Goal: Task Accomplishment & Management: Manage account settings

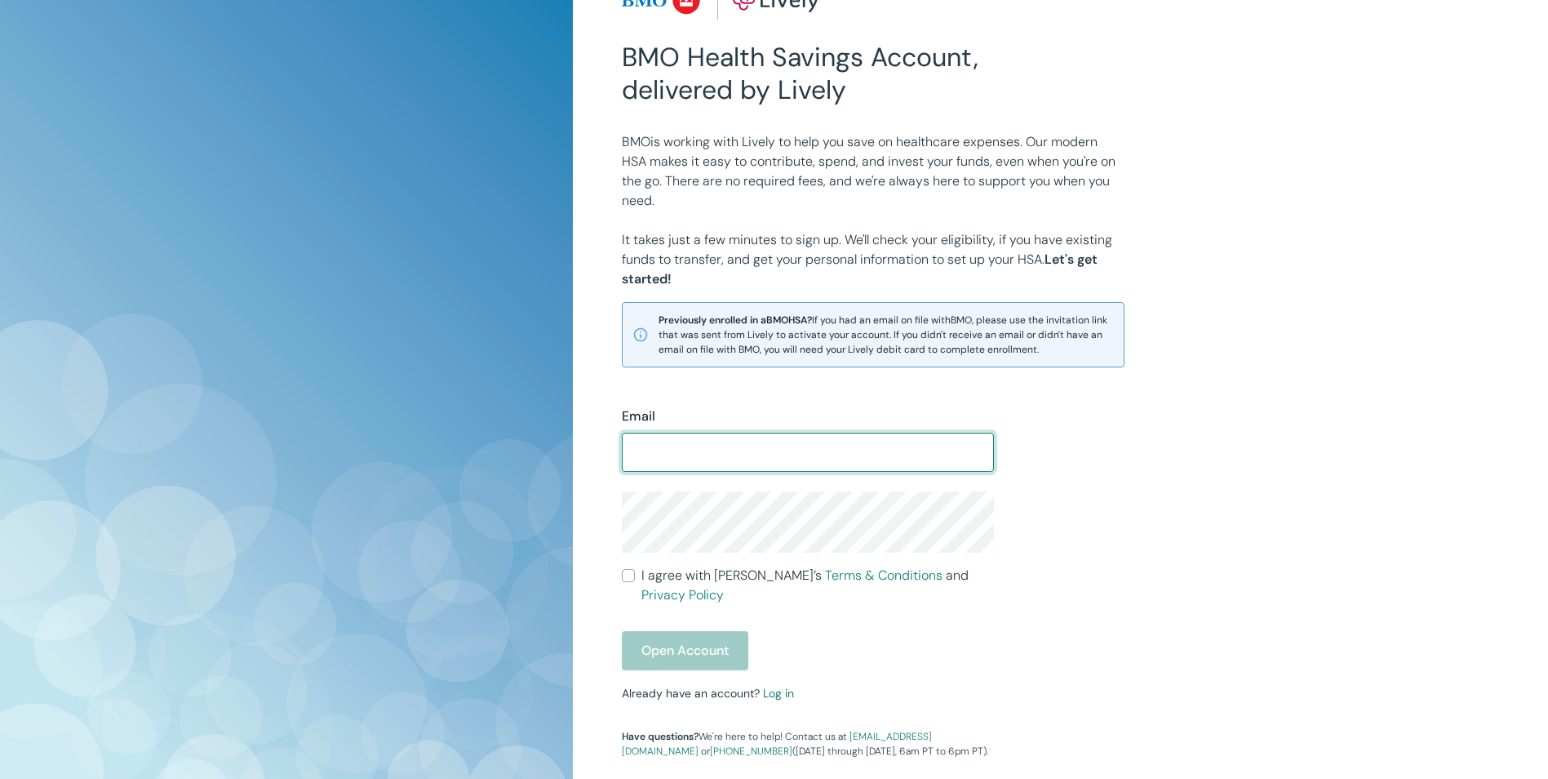
scroll to position [156, 0]
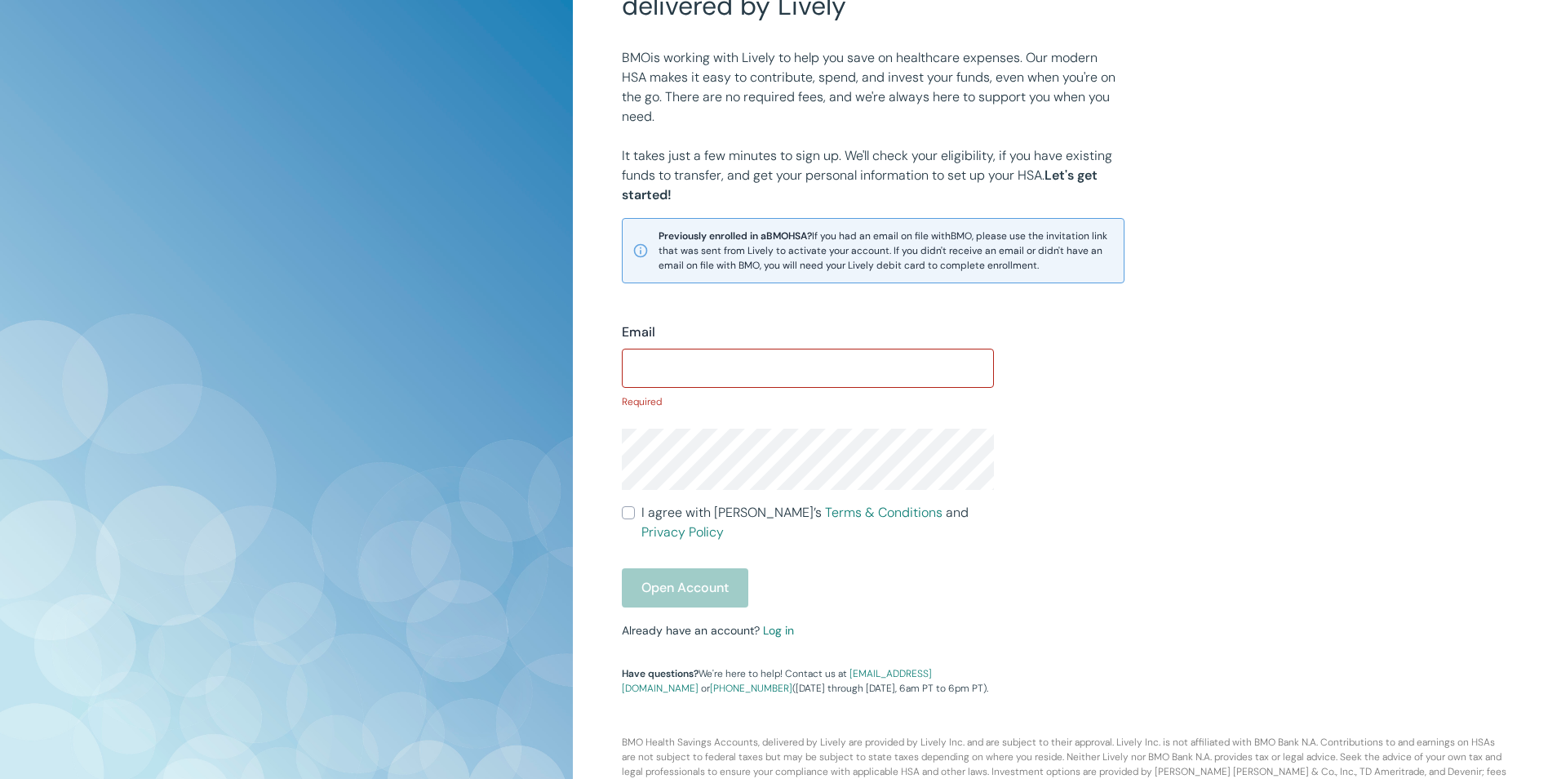
click at [788, 602] on div "Email ​ Required I agree with Lively’s Terms & Conditions and Privacy Policy Op…" at bounding box center [798, 499] width 392 height 393
click at [782, 623] on link "Log in" at bounding box center [778, 630] width 31 height 15
click at [780, 596] on div "Email ​ Required I agree with Lively’s Terms & Conditions and Privacy Policy Op…" at bounding box center [798, 499] width 392 height 393
click at [775, 623] on link "Log in" at bounding box center [778, 630] width 31 height 15
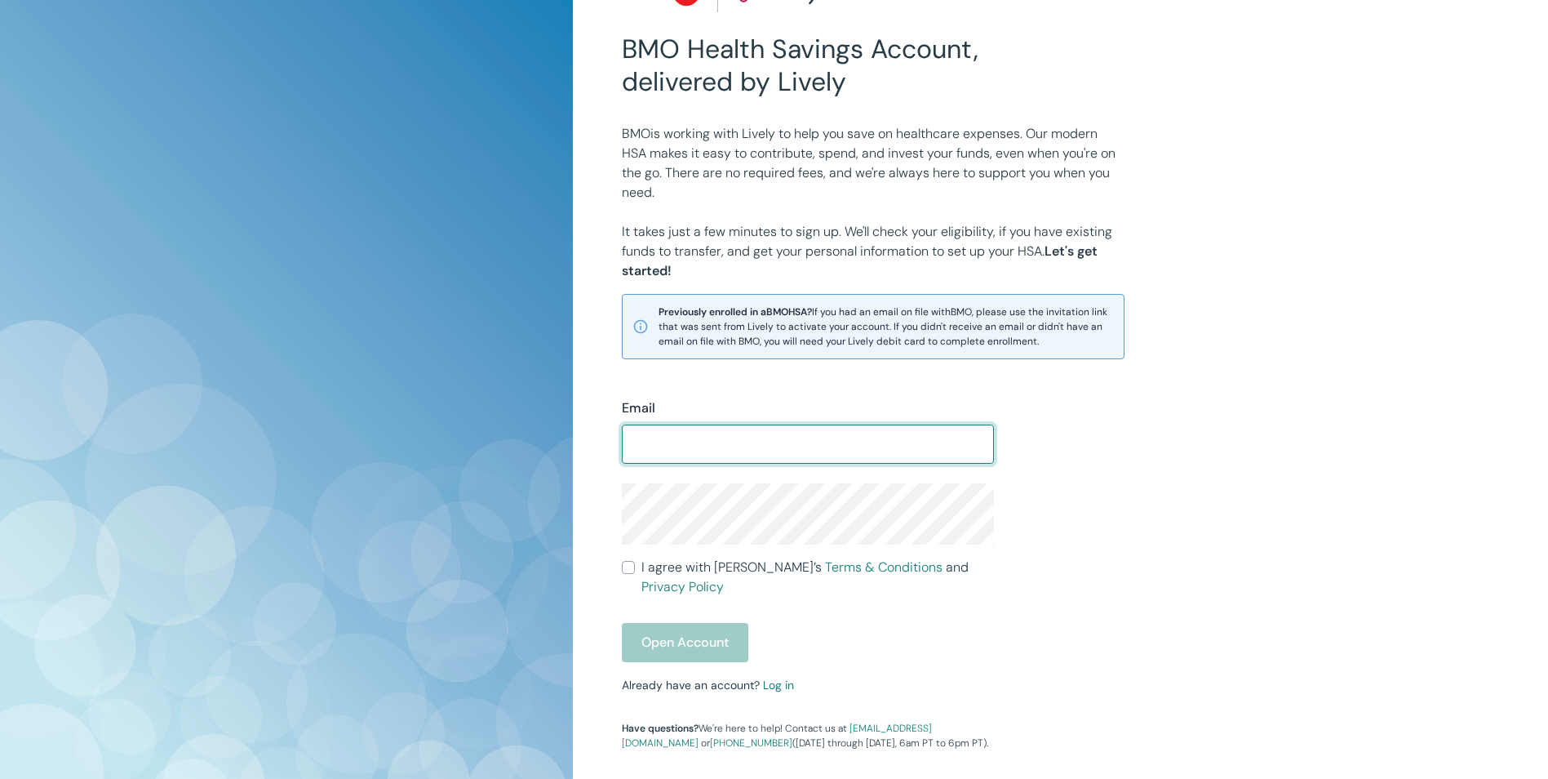
scroll to position [156, 0]
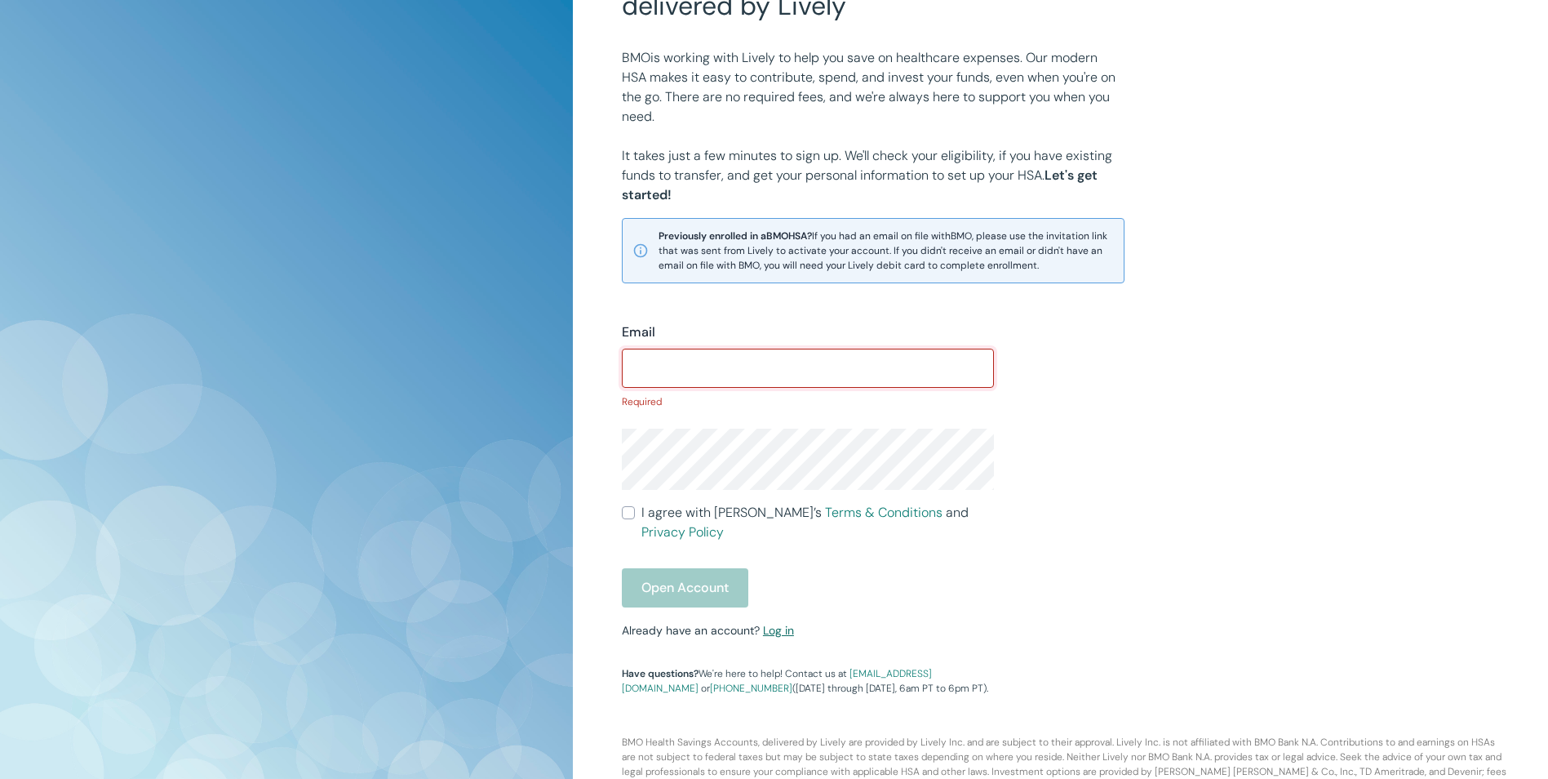
click at [784, 623] on link "Log in" at bounding box center [778, 630] width 31 height 15
